Goal: Information Seeking & Learning: Compare options

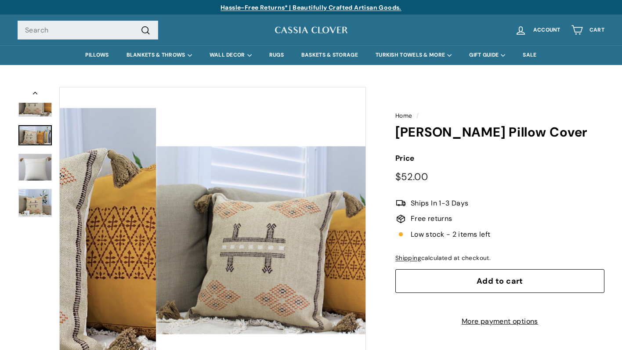
click at [36, 137] on img at bounding box center [34, 135] width 33 height 21
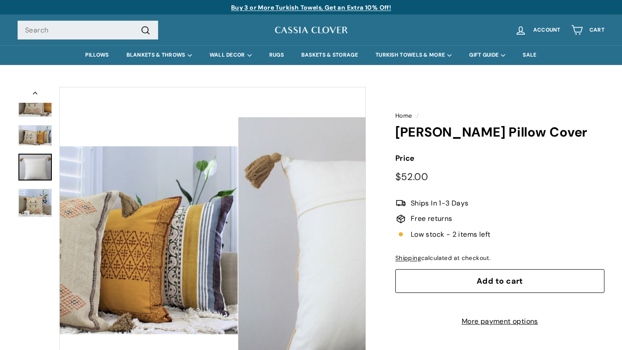
click at [40, 168] on img at bounding box center [34, 167] width 33 height 27
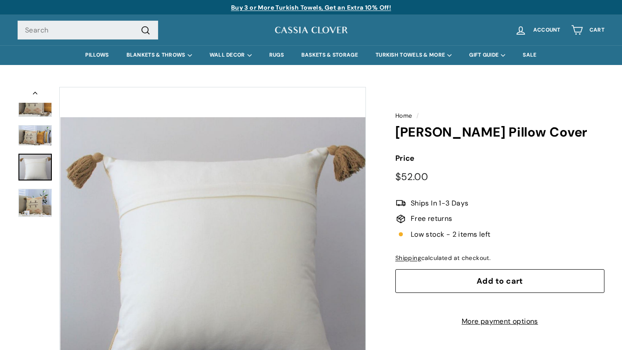
click at [40, 202] on img at bounding box center [34, 203] width 33 height 28
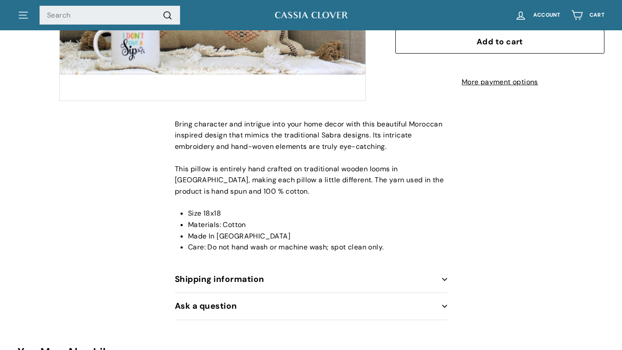
scroll to position [318, 0]
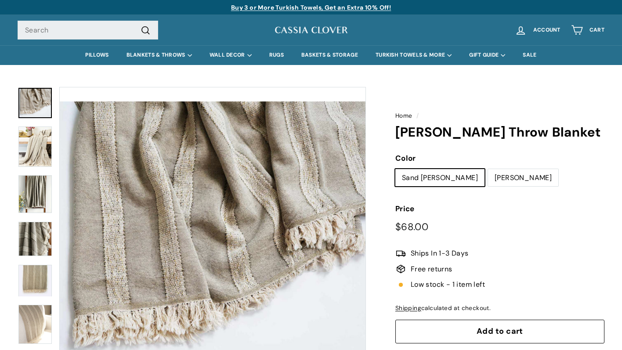
click at [494, 176] on label "[PERSON_NAME]" at bounding box center [523, 178] width 70 height 18
click at [488, 169] on input "[PERSON_NAME]" at bounding box center [488, 169] width 0 height 0
radio input "true"
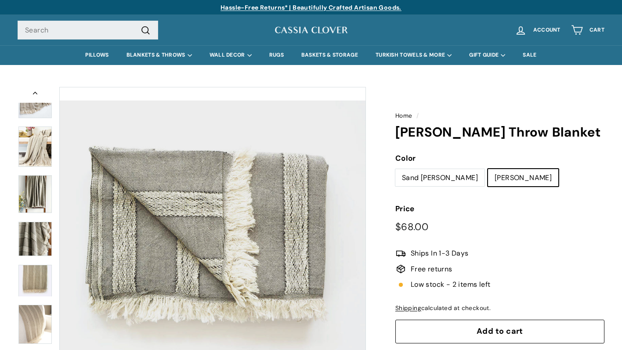
click at [423, 177] on label "Sand [PERSON_NAME]" at bounding box center [440, 178] width 89 height 18
click at [396, 169] on input "Sand [PERSON_NAME]" at bounding box center [395, 169] width 0 height 0
radio input "true"
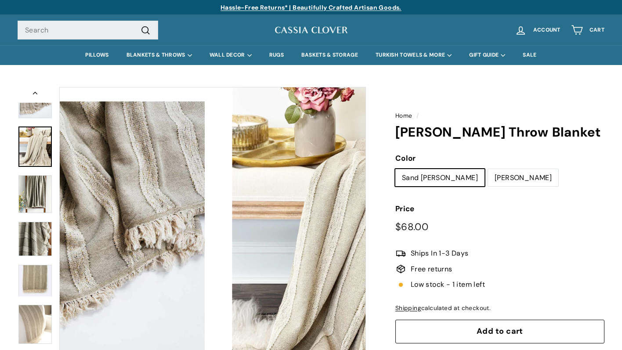
click at [47, 149] on img at bounding box center [34, 147] width 33 height 40
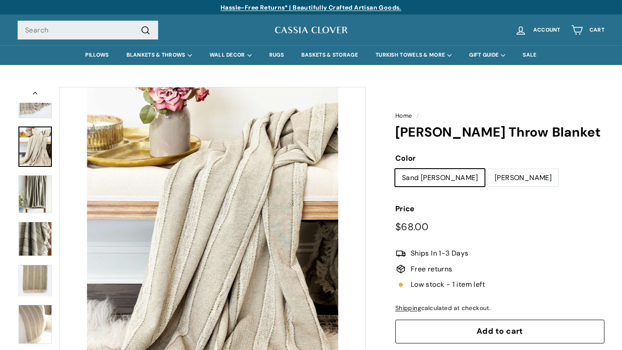
click at [39, 188] on img at bounding box center [34, 194] width 33 height 38
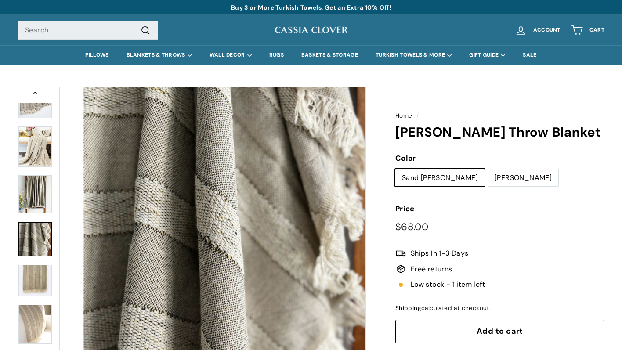
click at [30, 224] on img at bounding box center [34, 239] width 33 height 34
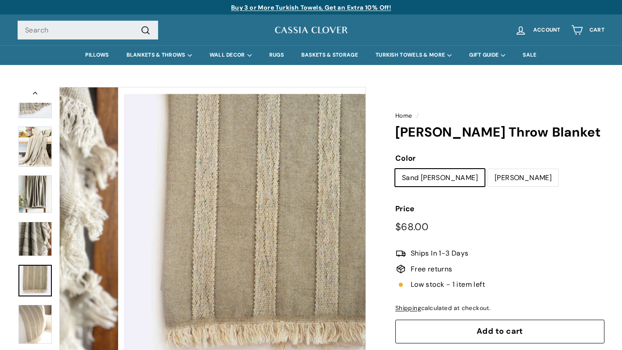
click at [32, 268] on img at bounding box center [34, 281] width 33 height 32
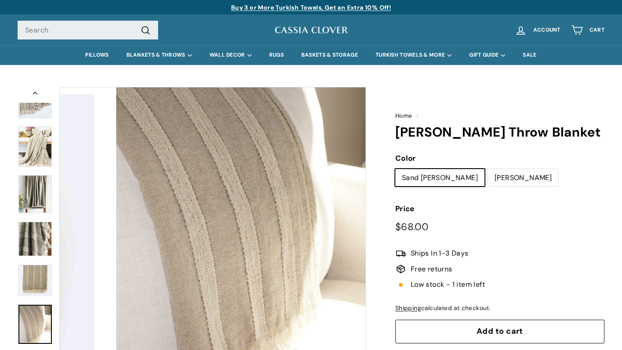
click at [28, 327] on img at bounding box center [34, 324] width 33 height 39
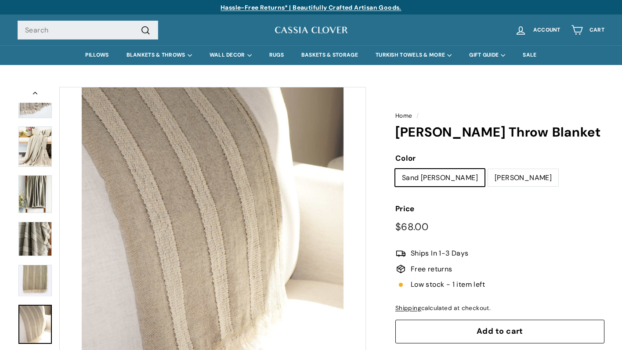
click at [488, 177] on label "[PERSON_NAME]" at bounding box center [523, 178] width 70 height 18
click at [488, 169] on input "[PERSON_NAME]" at bounding box center [488, 169] width 0 height 0
radio input "true"
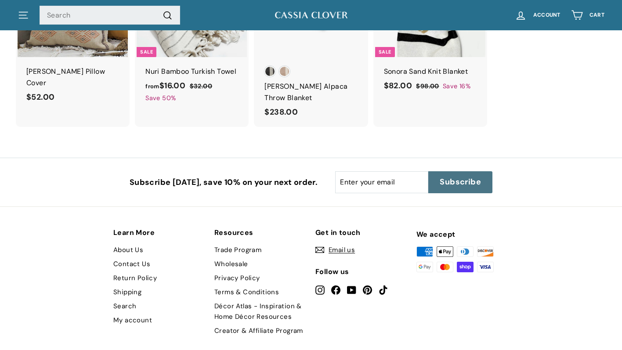
scroll to position [1317, 0]
